Goal: Information Seeking & Learning: Check status

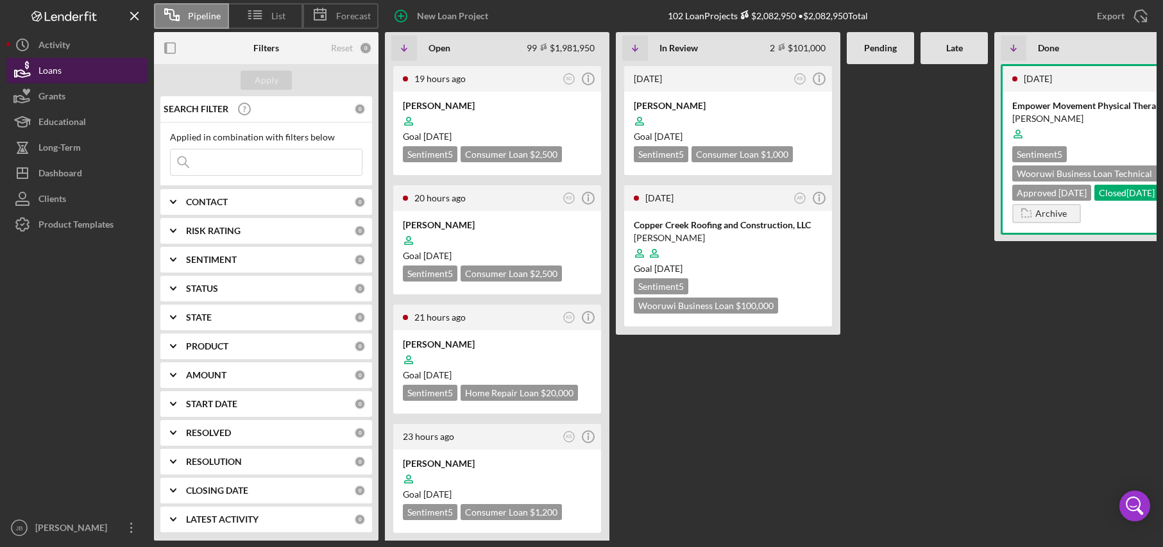
click at [99, 82] on button "Loans" at bounding box center [76, 71] width 141 height 26
click at [106, 71] on button "Loans" at bounding box center [76, 71] width 141 height 26
click at [216, 166] on input at bounding box center [266, 162] width 191 height 26
type input "c"
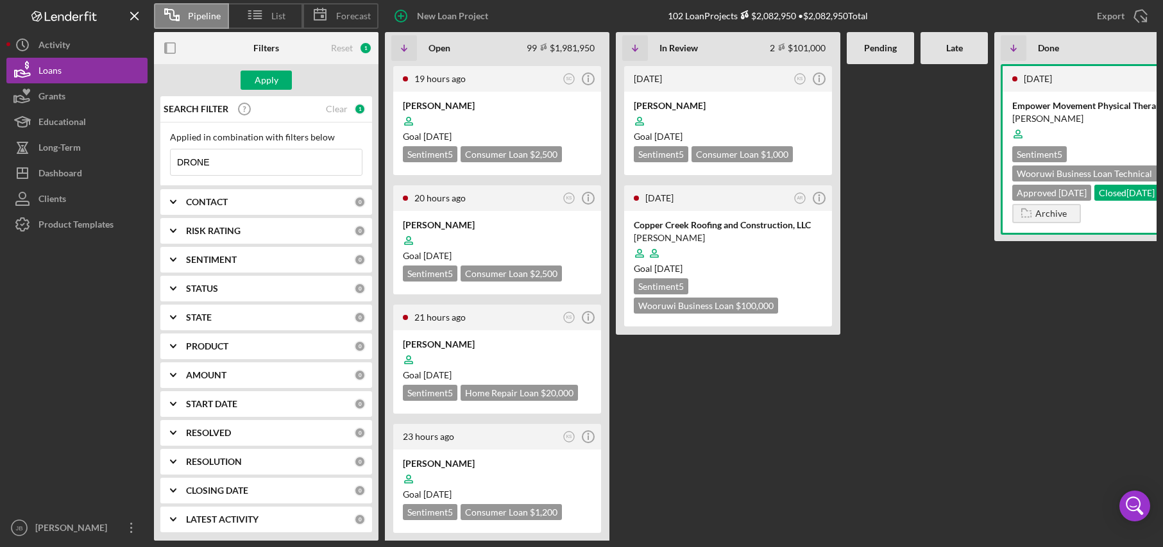
type input "DRONE"
click at [237, 78] on div "Apply" at bounding box center [266, 80] width 224 height 32
click at [261, 81] on div "Apply" at bounding box center [267, 80] width 24 height 19
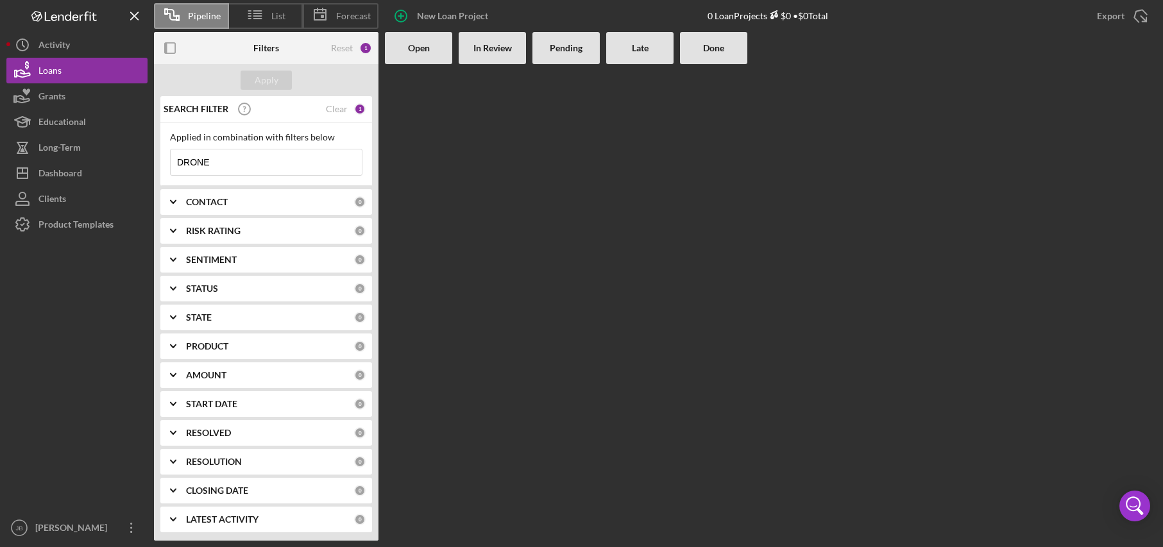
click at [349, 110] on div "SEARCH FILTER Clear 1" at bounding box center [262, 109] width 205 height 32
click at [344, 110] on div "SEARCH FILTER Clear 1" at bounding box center [262, 109] width 205 height 32
click at [337, 111] on div "Clear" at bounding box center [337, 109] width 22 height 10
click at [280, 83] on button "Apply" at bounding box center [265, 80] width 51 height 19
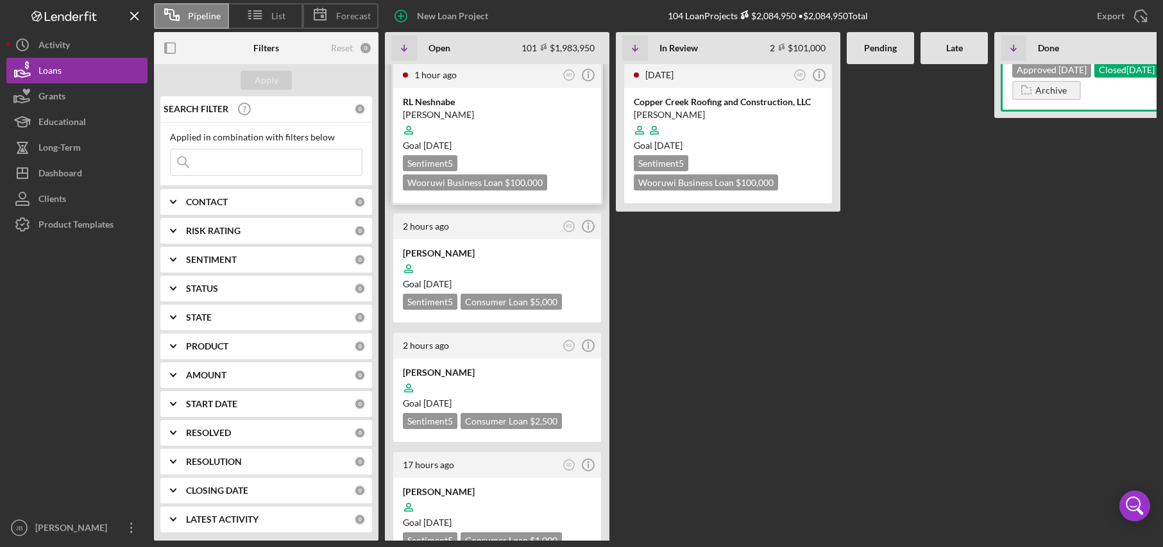
scroll to position [128, 0]
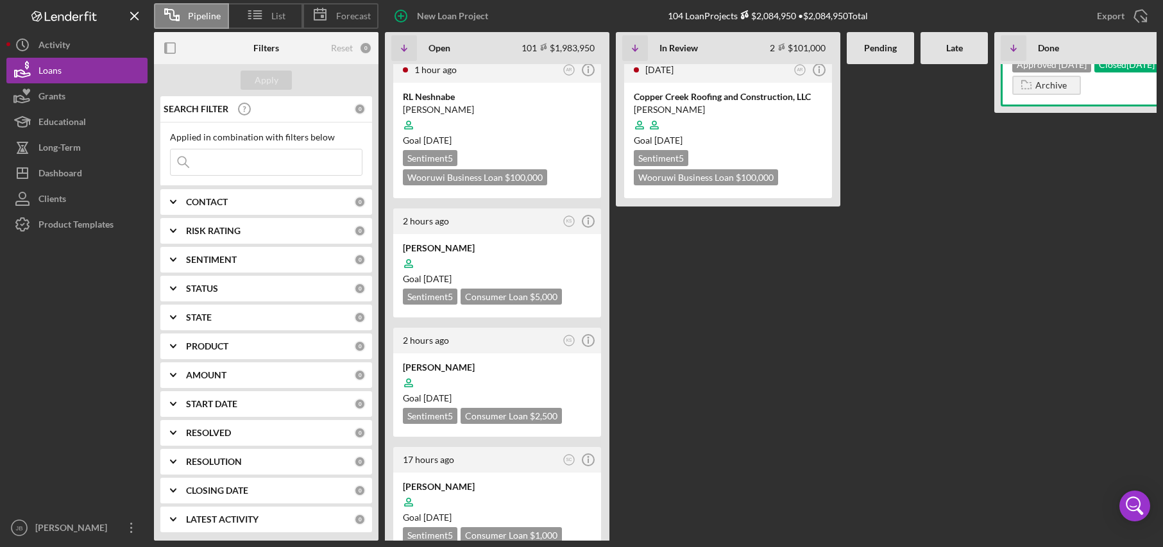
click at [200, 156] on input at bounding box center [266, 162] width 191 height 26
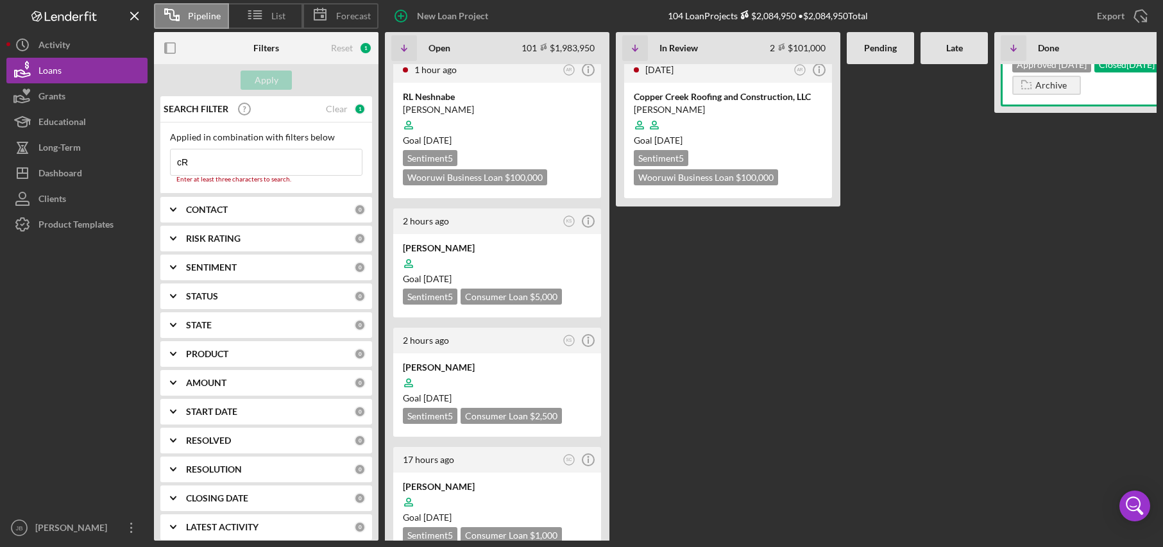
type input "c"
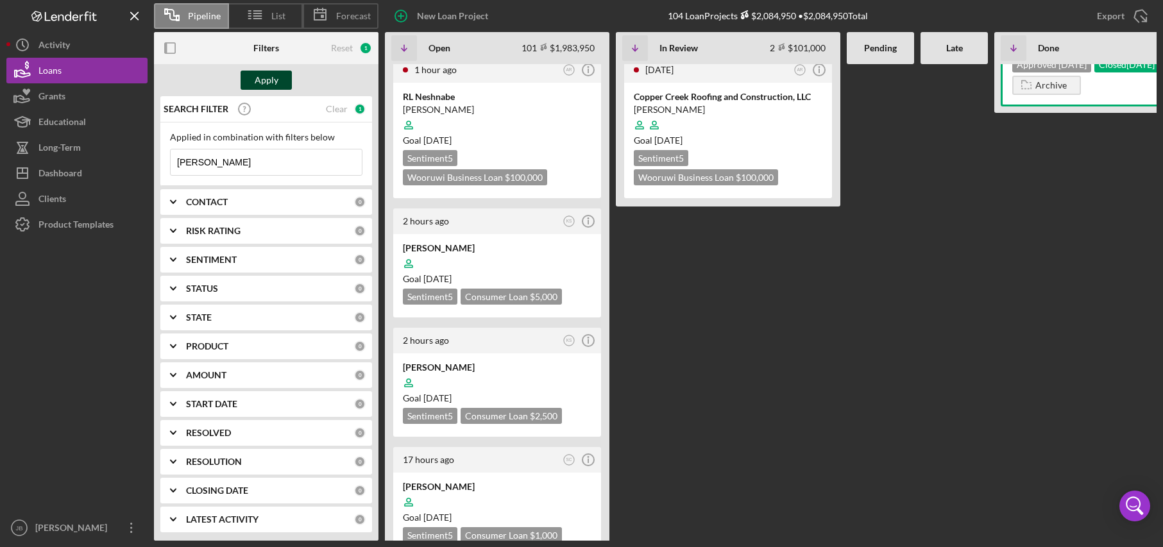
type input "[PERSON_NAME]"
click at [270, 78] on div "Apply" at bounding box center [267, 80] width 24 height 19
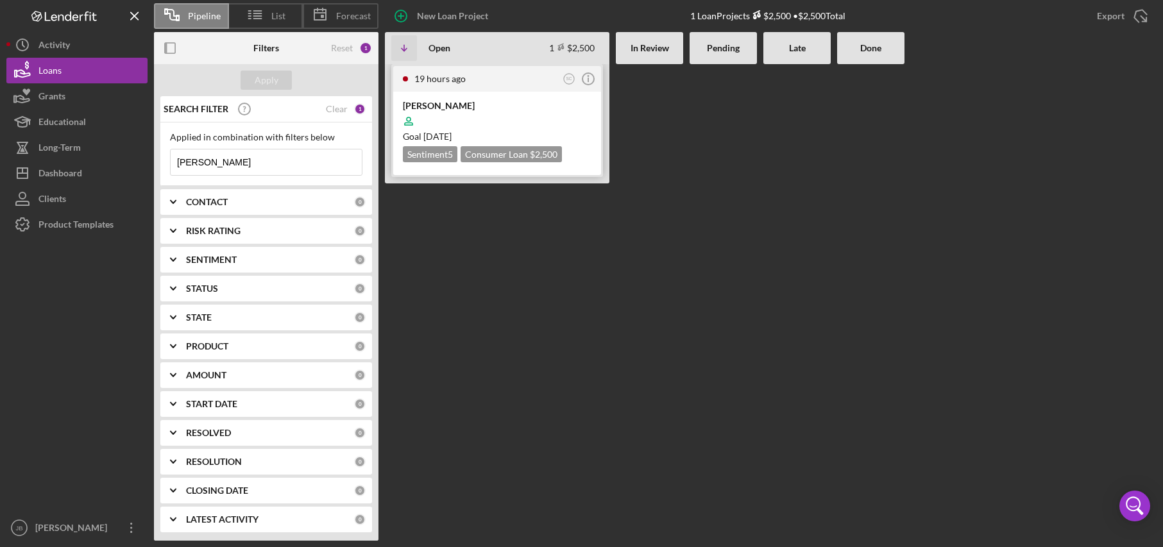
scroll to position [0, 0]
click at [451, 108] on div "[PERSON_NAME]" at bounding box center [497, 105] width 189 height 13
click at [451, 107] on div "[PERSON_NAME]" at bounding box center [497, 105] width 189 height 13
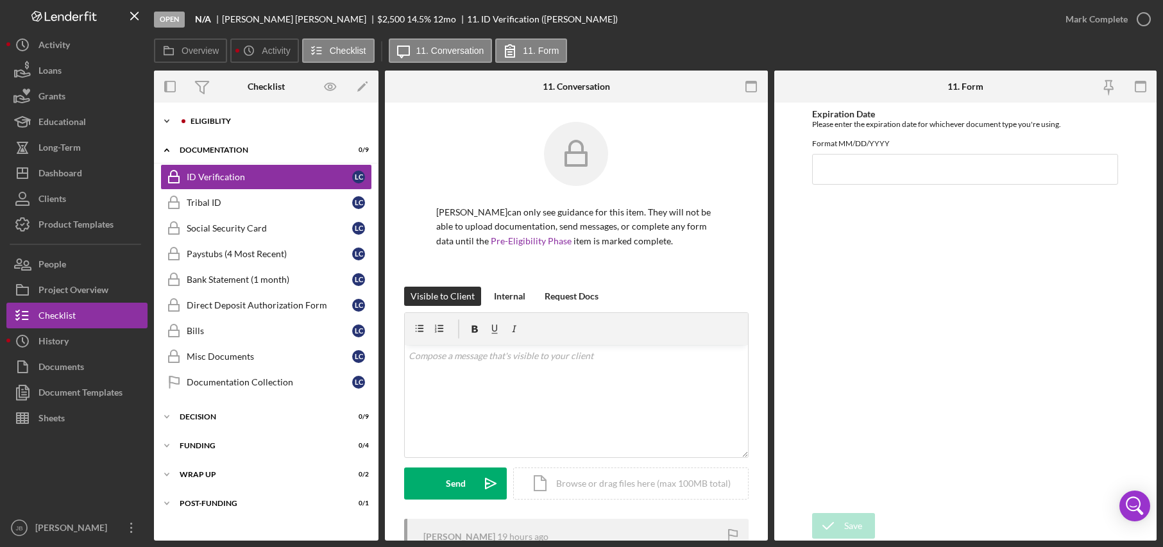
click at [272, 122] on div "Eligiblity" at bounding box center [276, 121] width 172 height 8
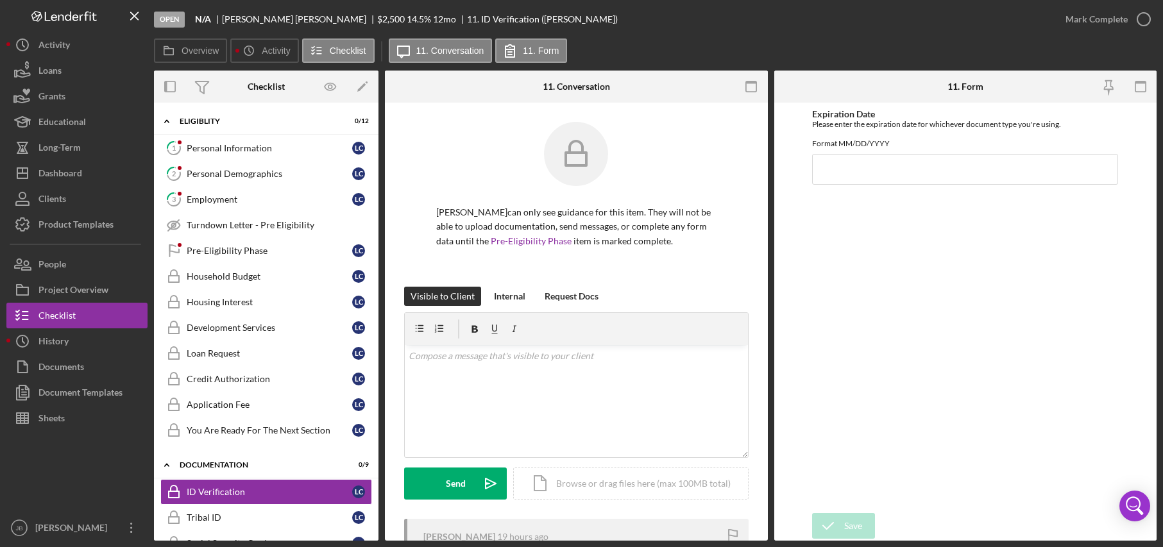
click at [675, 33] on div "Open N/A [PERSON_NAME] $2,500 $2,500 14.5 % 12 mo 11. ID Verification ([PERSON_…" at bounding box center [603, 19] width 898 height 38
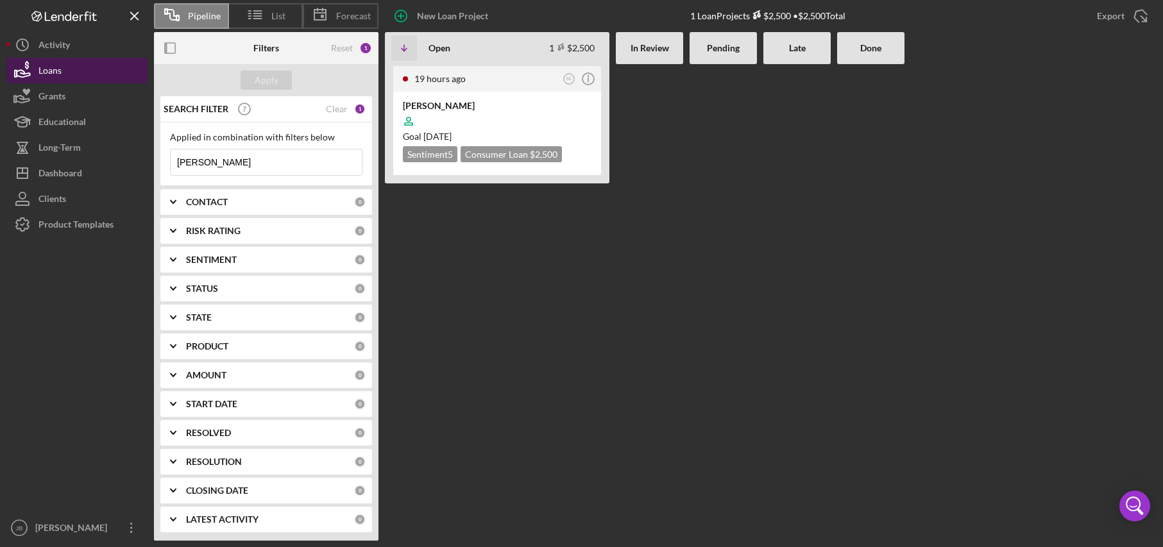
click at [72, 65] on button "Loans" at bounding box center [76, 71] width 141 height 26
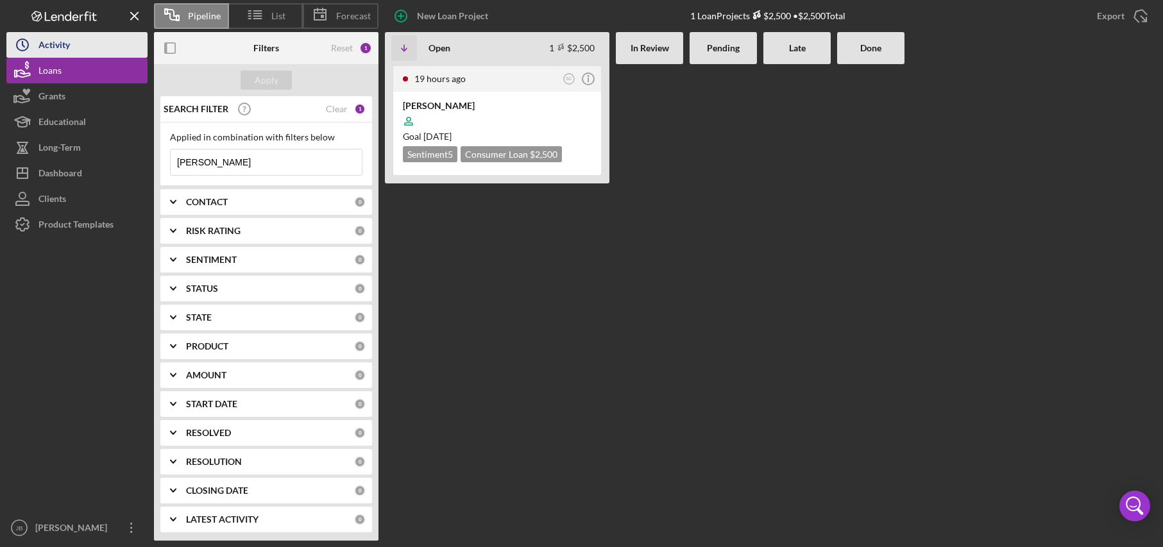
click at [78, 51] on button "Icon/History Activity" at bounding box center [76, 45] width 141 height 26
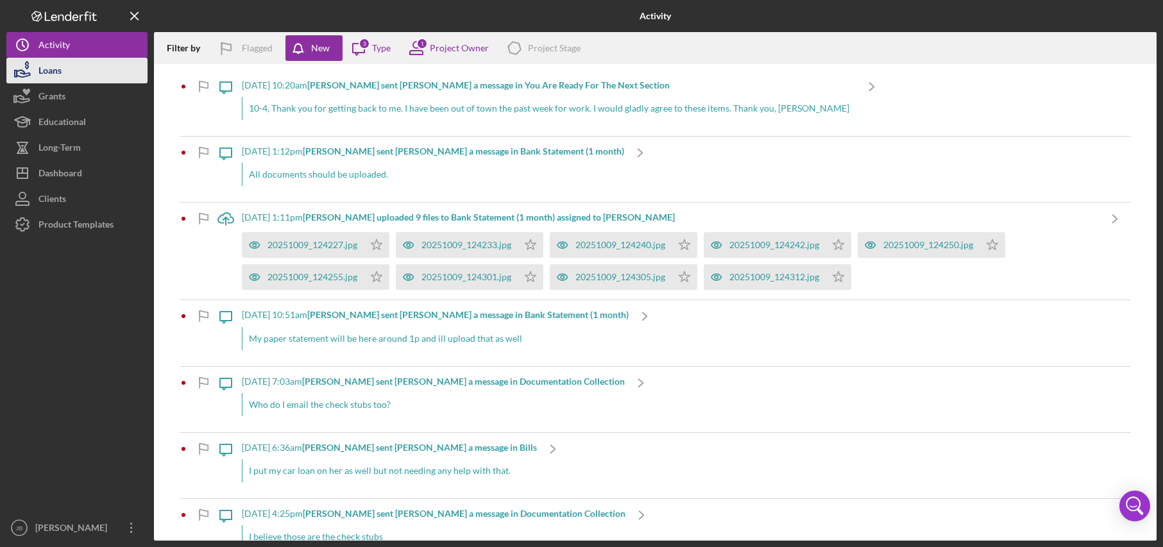
click at [83, 76] on button "Loans" at bounding box center [76, 71] width 141 height 26
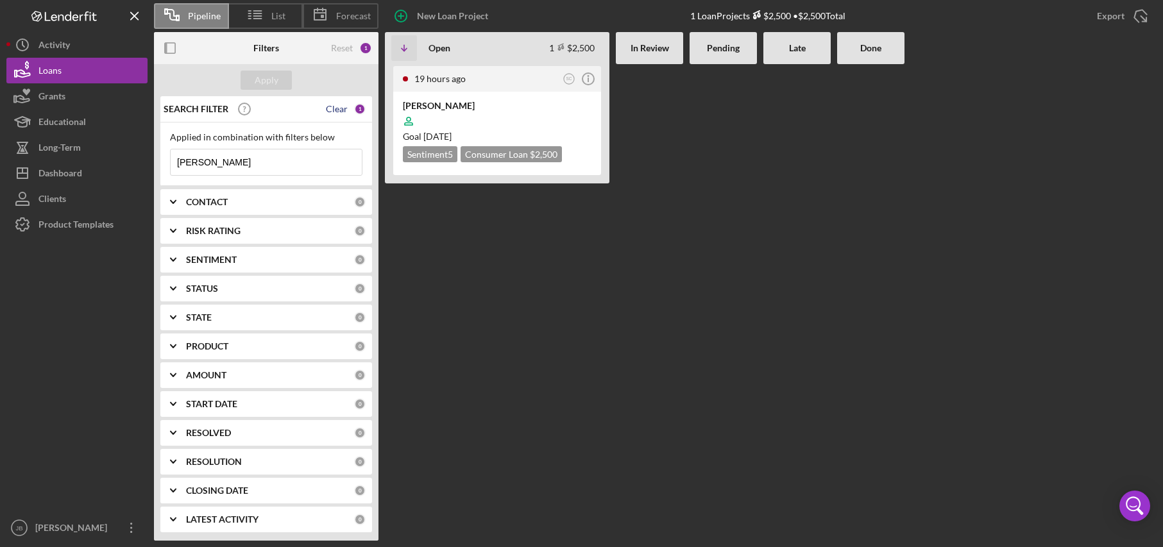
click at [332, 111] on div "Clear" at bounding box center [337, 109] width 22 height 10
click at [269, 74] on div "Apply" at bounding box center [267, 80] width 24 height 19
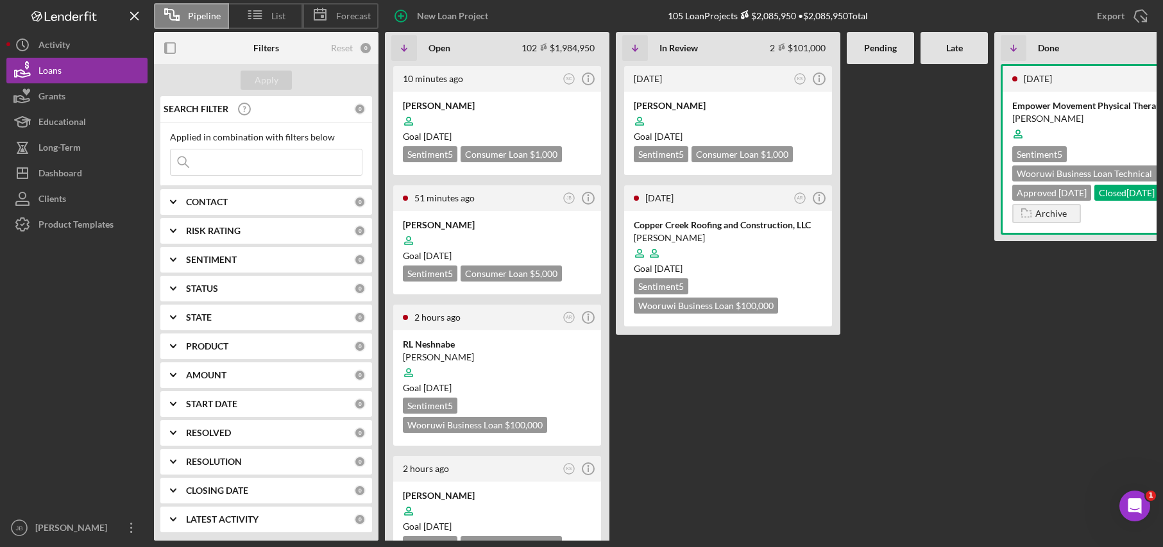
click at [550, 12] on div "New Loan Project 105 Loan Projects $2,085,950 • $2,085,950 Total Export Icon/Ex…" at bounding box center [767, 16] width 778 height 32
click at [240, 162] on input at bounding box center [266, 162] width 191 height 26
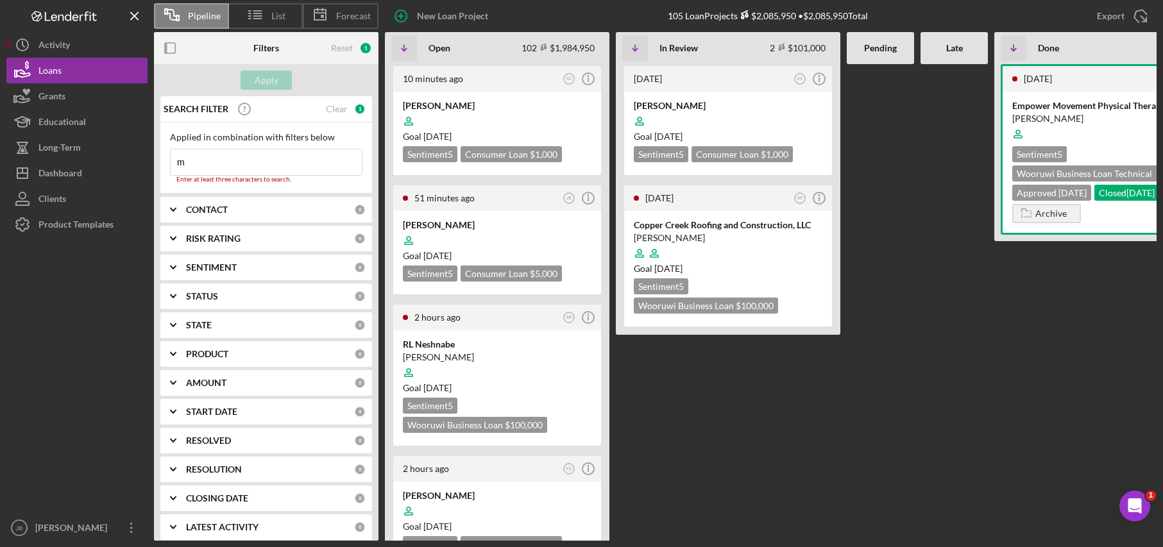
type input "Mckee"
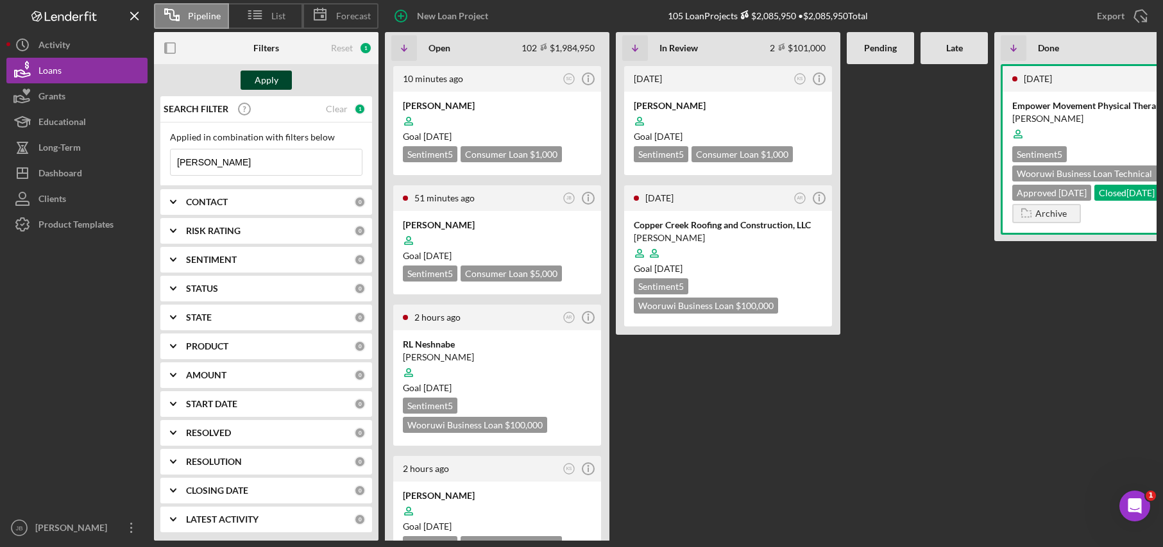
drag, startPoint x: 271, startPoint y: 82, endPoint x: 274, endPoint y: 90, distance: 8.7
click at [271, 83] on div "Apply" at bounding box center [267, 80] width 24 height 19
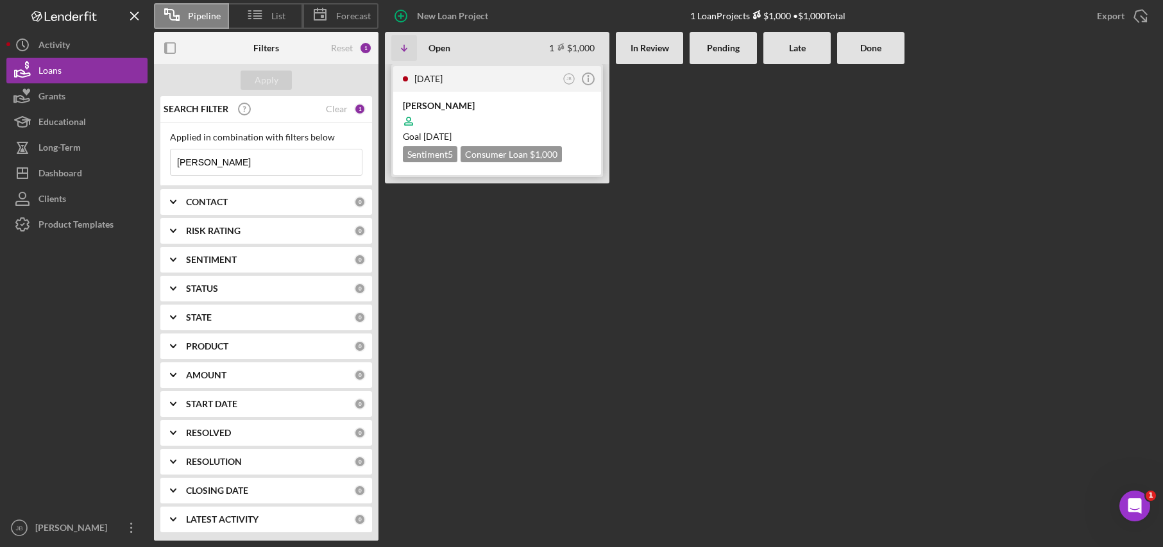
click at [457, 104] on div "[PERSON_NAME]" at bounding box center [497, 105] width 189 height 13
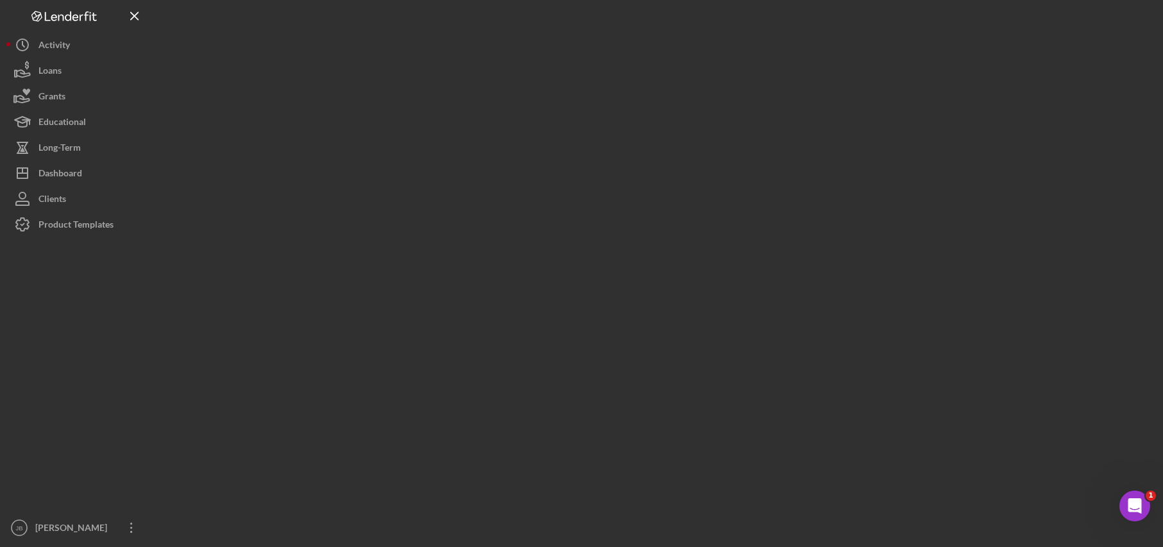
click at [457, 104] on div at bounding box center [655, 270] width 1002 height 541
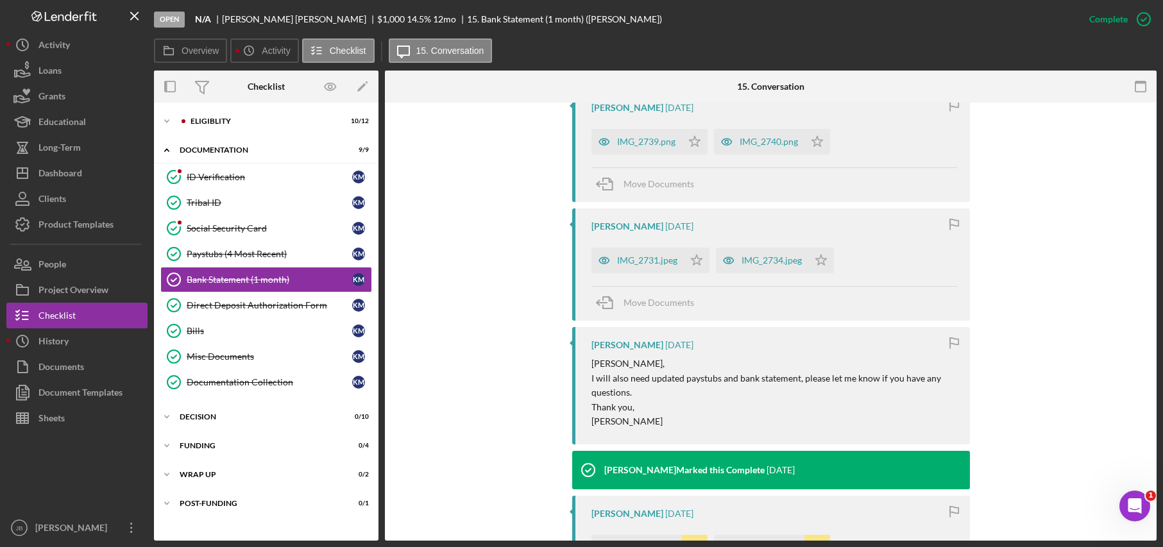
scroll to position [513, 0]
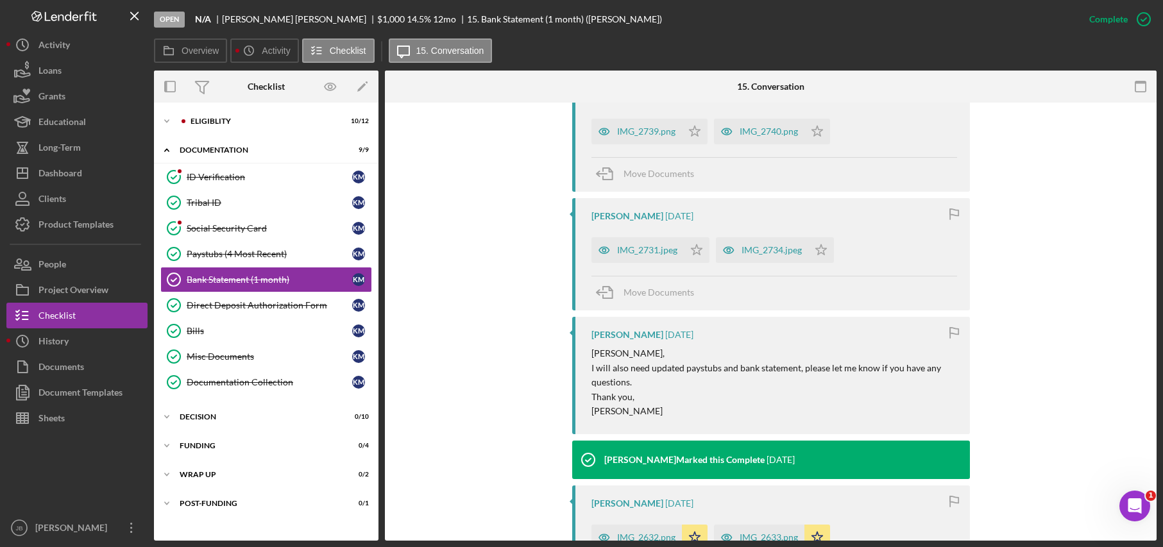
click at [502, 301] on div "Kirsten Mckee 7 days ago Please let me know if you need more Kirsten Mckee 7 da…" at bounding box center [770, 414] width 733 height 795
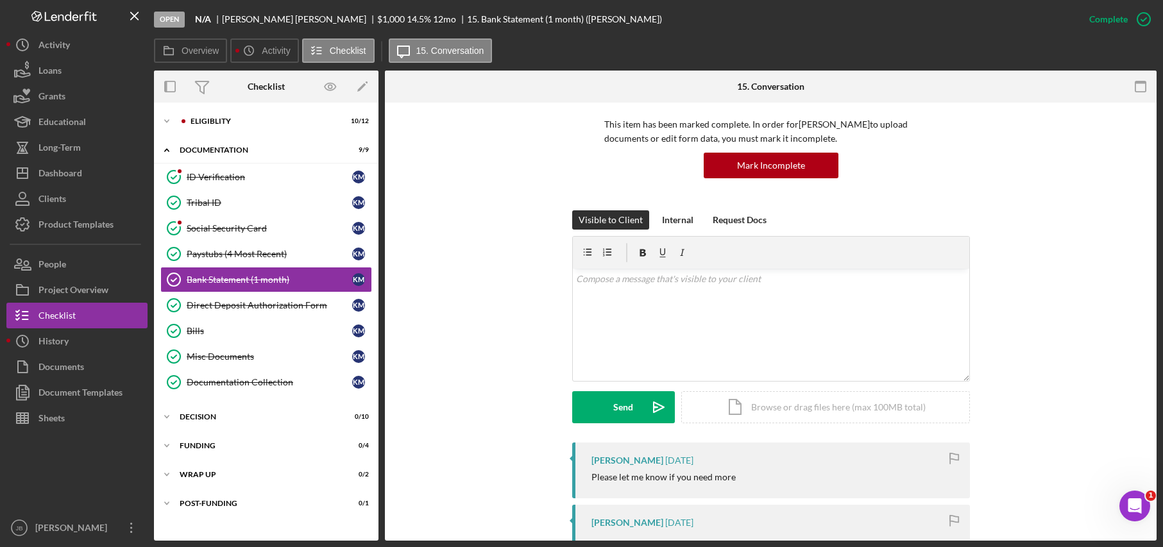
scroll to position [128, 0]
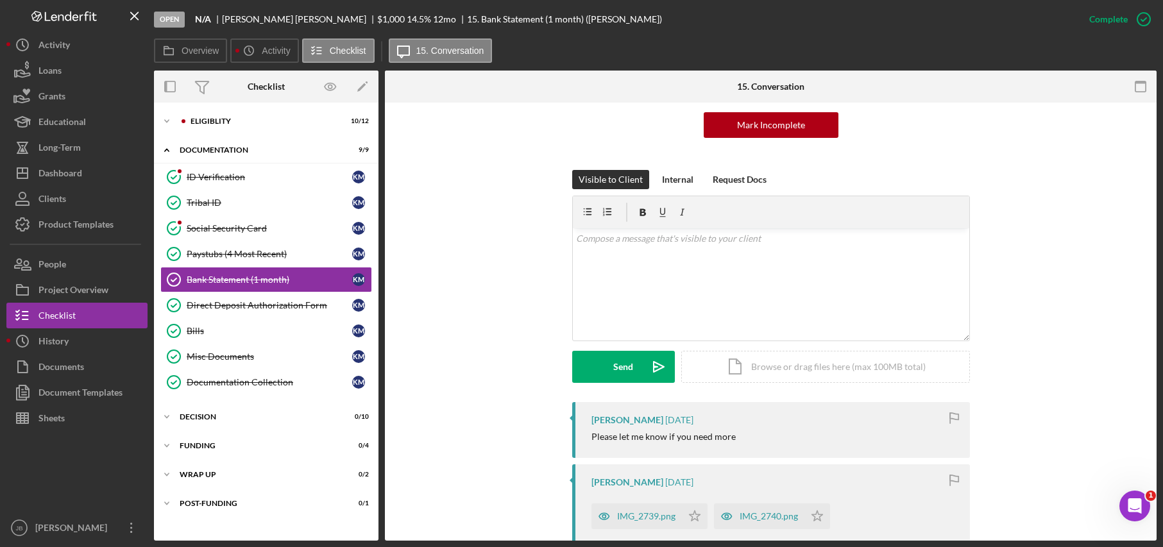
click at [533, 56] on div "Overview Icon/History Activity Checklist Icon/Message 15. Conversation" at bounding box center [655, 51] width 1002 height 26
click at [548, 31] on div "Open N/A Kirsten Mckee $1,000 $1,000 14.5 % 12 mo 15. Bank Statement (1 month) …" at bounding box center [615, 19] width 922 height 38
click at [545, 53] on div "Overview Icon/History Activity Checklist Icon/Message 15. Conversation" at bounding box center [655, 51] width 1002 height 26
click at [406, 130] on div "This item has been marked complete. In order for Kirsten Mckee to upload docume…" at bounding box center [770, 82] width 733 height 176
click at [225, 124] on div "Eligiblity" at bounding box center [276, 121] width 172 height 8
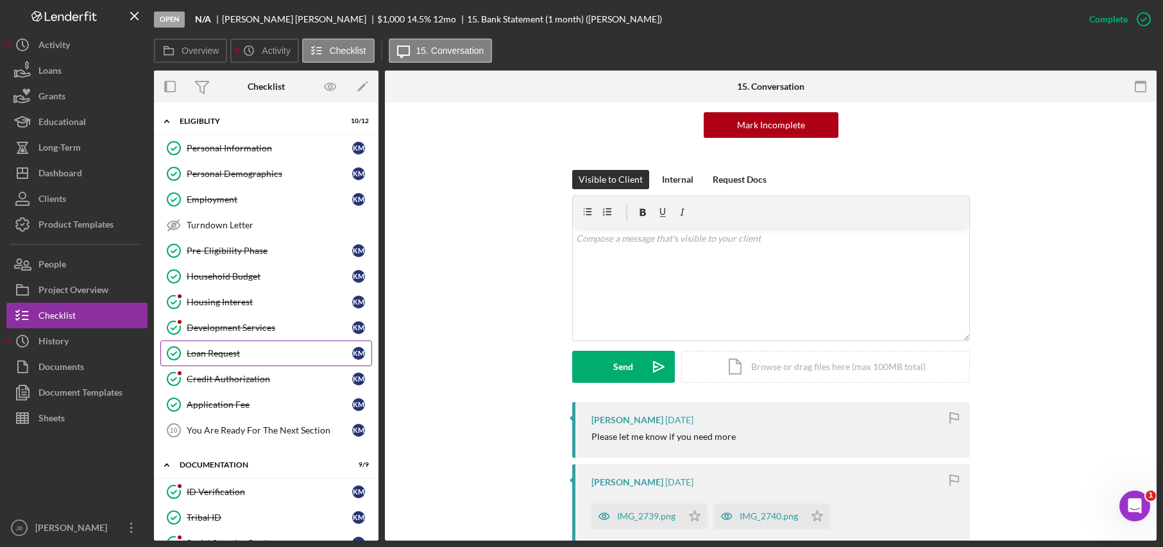
click at [243, 361] on link "Loan Request Loan Request K M" at bounding box center [266, 354] width 212 height 26
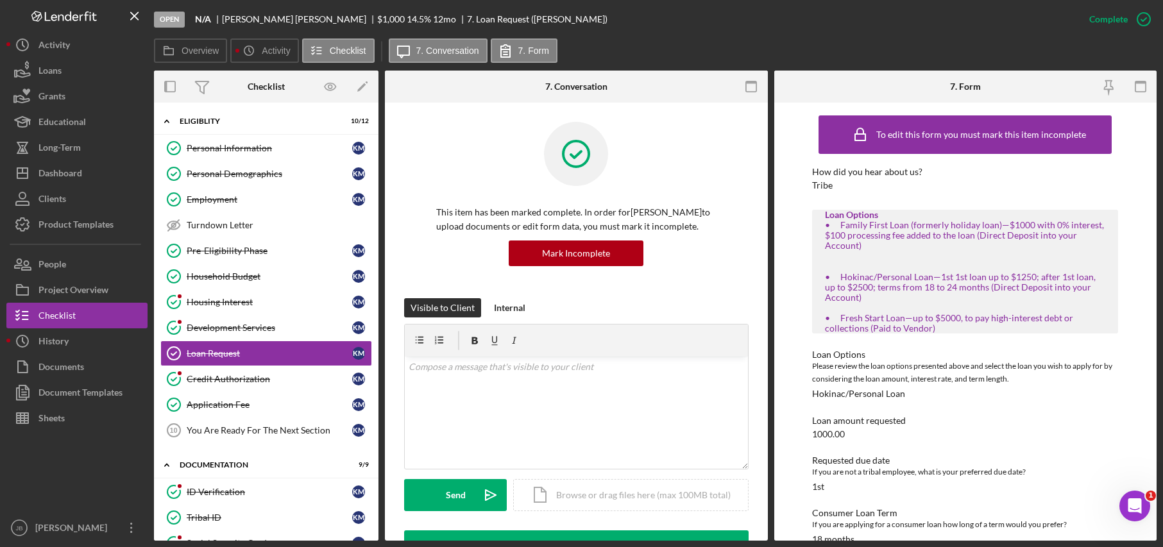
click at [827, 96] on div at bounding box center [838, 87] width 128 height 32
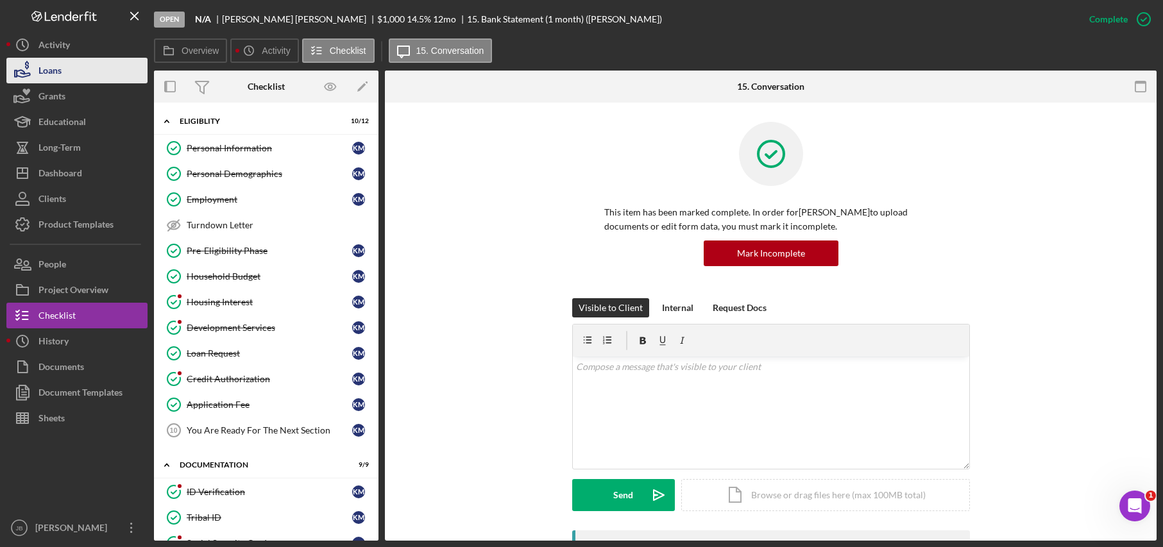
click at [105, 67] on button "Loans" at bounding box center [76, 71] width 141 height 26
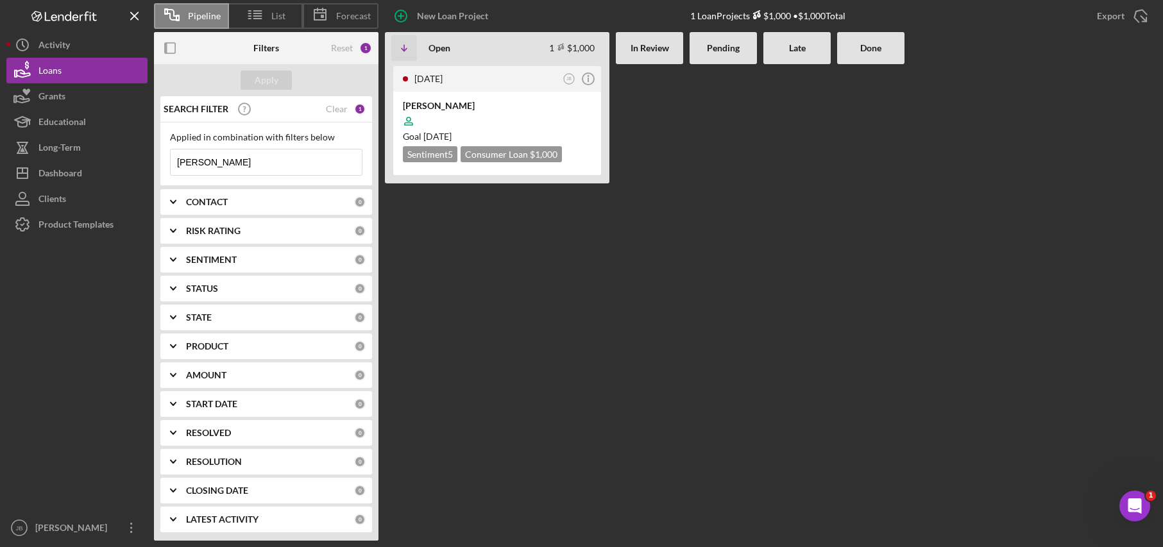
drag, startPoint x: 249, startPoint y: 164, endPoint x: 156, endPoint y: 165, distance: 93.6
click at [156, 165] on div "SEARCH FILTER Clear 1 Applied in combination with filters below Mckee Icon/Menu…" at bounding box center [266, 318] width 224 height 444
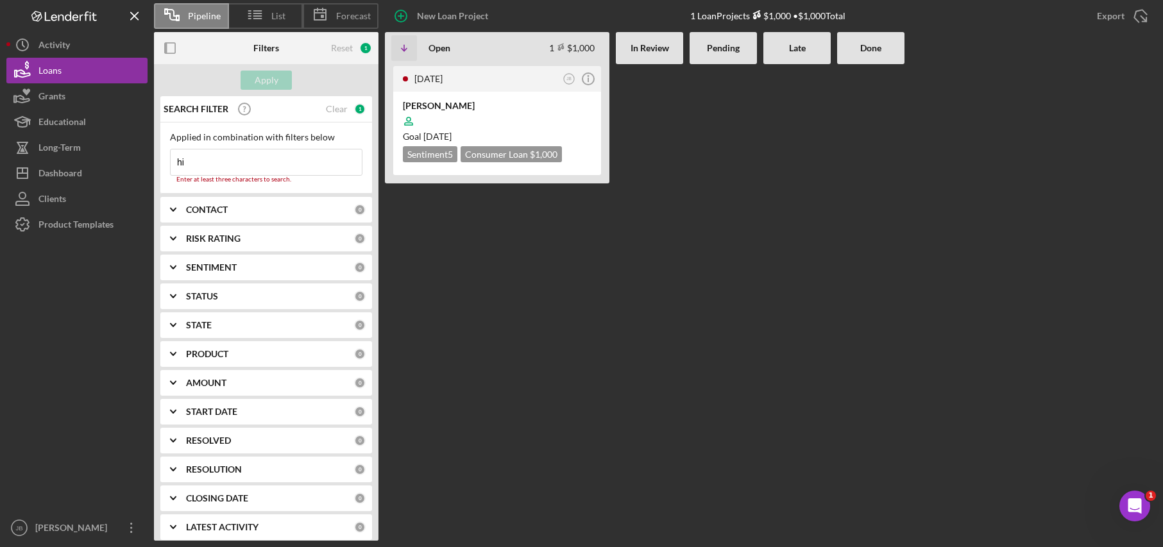
type input "Hiserman"
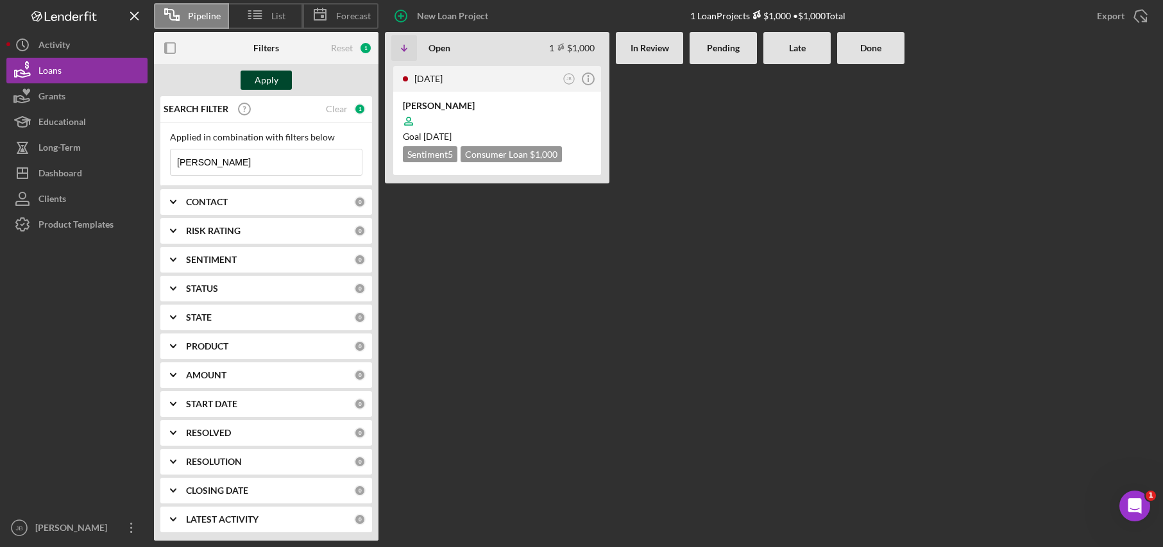
click at [286, 81] on button "Apply" at bounding box center [265, 80] width 51 height 19
click at [462, 113] on div at bounding box center [497, 121] width 189 height 24
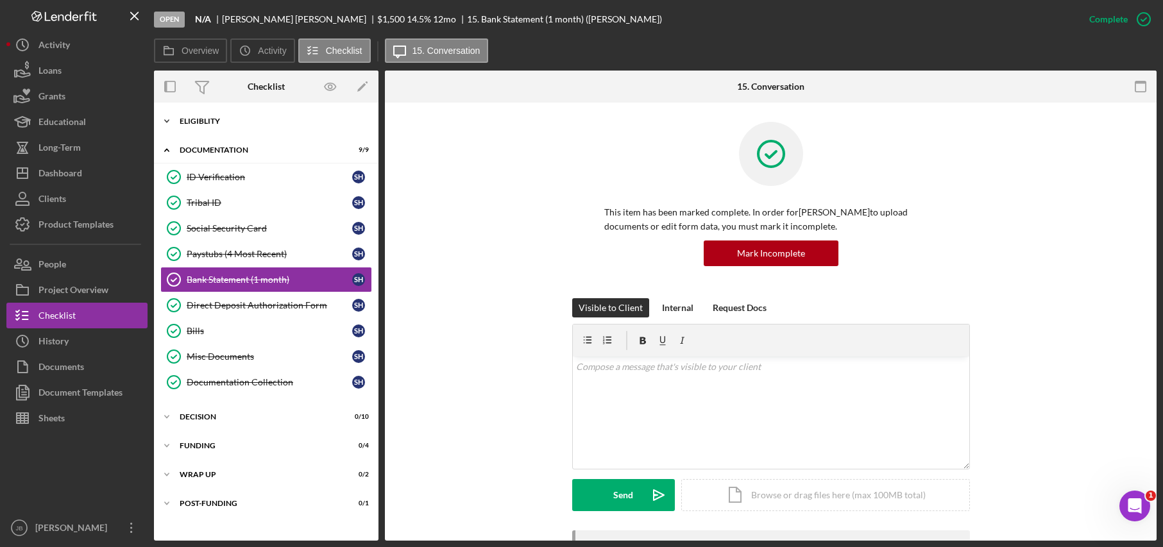
click at [201, 115] on div "Icon/Expander Eligiblity 10 / 10" at bounding box center [266, 121] width 224 height 26
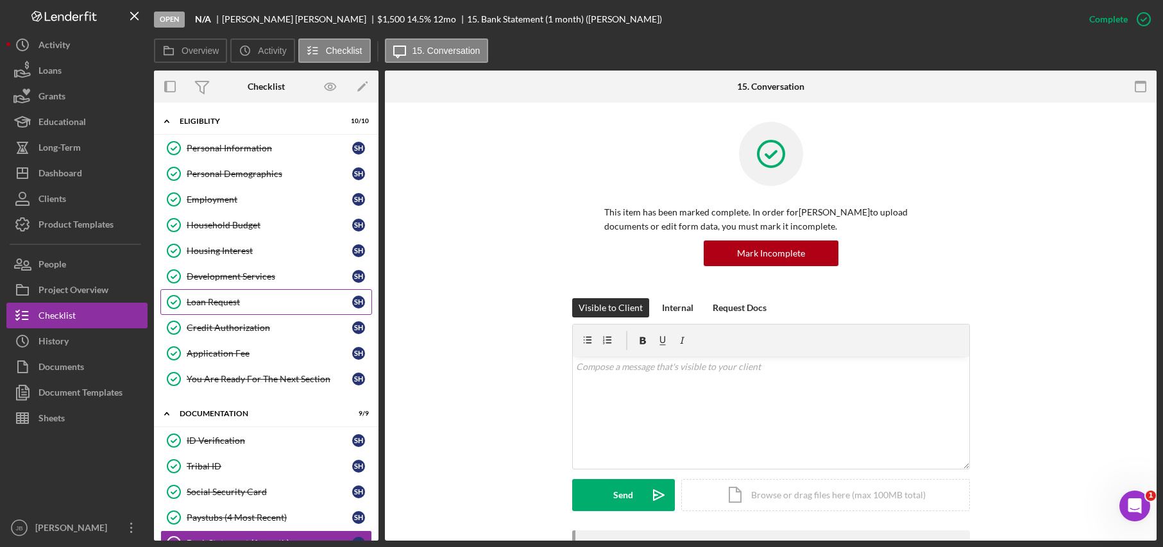
click at [251, 298] on div "Loan Request" at bounding box center [269, 302] width 165 height 10
